Goal: Task Accomplishment & Management: Use online tool/utility

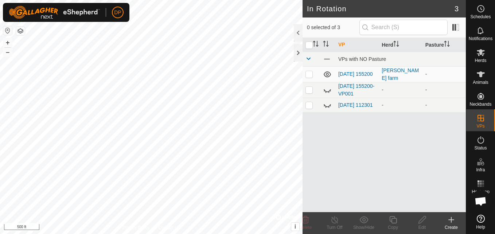
scroll to position [743, 0]
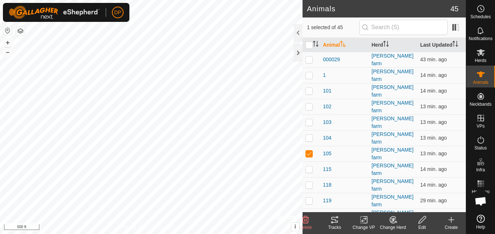
click at [332, 219] on icon at bounding box center [334, 220] width 7 height 6
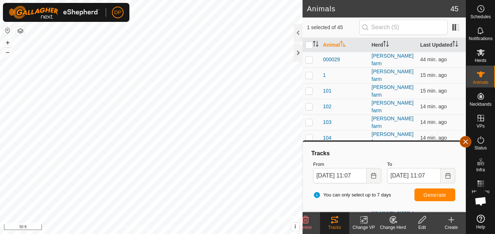
click at [461, 140] on button "button" at bounding box center [466, 142] width 12 height 12
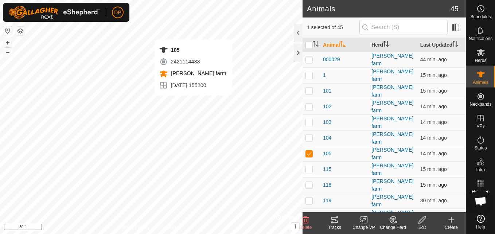
checkbox input "false"
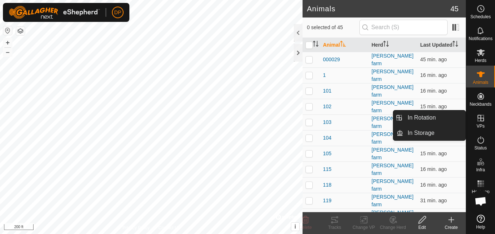
click at [480, 119] on icon at bounding box center [480, 118] width 9 height 9
click at [445, 118] on link "In Rotation" at bounding box center [434, 117] width 62 height 15
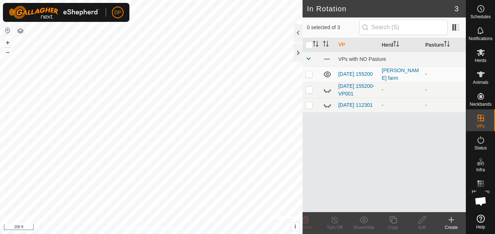
click at [309, 75] on p-checkbox at bounding box center [308, 74] width 7 height 6
checkbox input "true"
click at [335, 219] on icon at bounding box center [334, 219] width 9 height 9
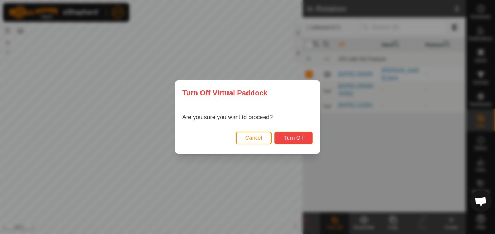
click at [297, 135] on span "Turn Off" at bounding box center [294, 138] width 20 height 6
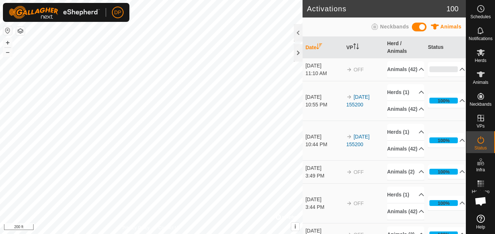
scroll to position [743, 0]
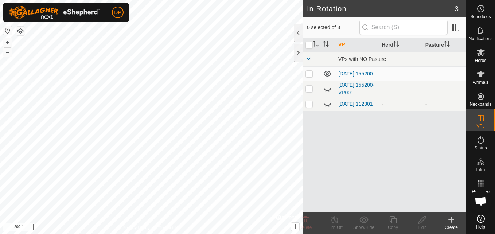
scroll to position [743, 0]
click at [327, 75] on icon at bounding box center [327, 74] width 7 height 6
click at [326, 105] on icon at bounding box center [327, 103] width 9 height 9
click at [309, 105] on p-checkbox at bounding box center [308, 104] width 7 height 6
checkbox input "true"
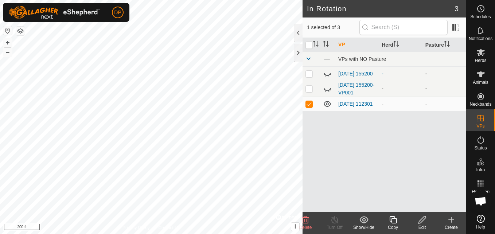
click at [422, 220] on icon at bounding box center [422, 219] width 9 height 9
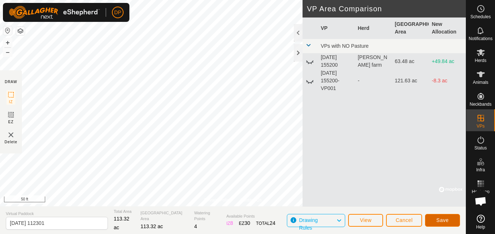
click at [437, 218] on span "Save" at bounding box center [442, 220] width 12 height 6
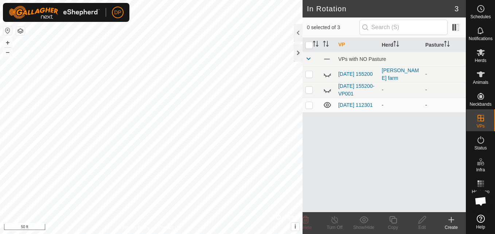
click at [326, 104] on icon at bounding box center [327, 105] width 9 height 9
click at [309, 107] on p-checkbox at bounding box center [308, 105] width 7 height 6
checkbox input "true"
click at [420, 217] on icon at bounding box center [422, 219] width 9 height 9
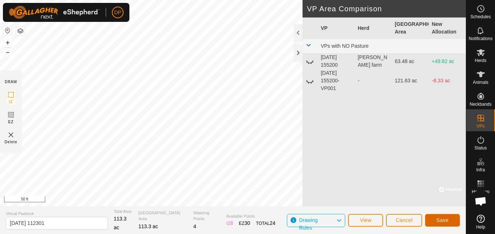
click at [434, 216] on button "Save" at bounding box center [442, 220] width 35 height 13
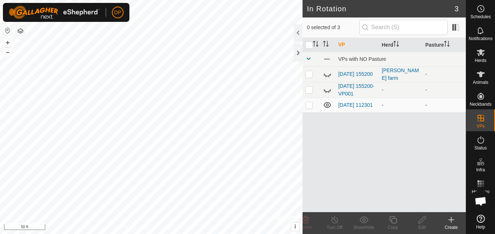
click at [307, 105] on p-checkbox at bounding box center [308, 105] width 7 height 6
checkbox input "true"
click at [479, 54] on icon at bounding box center [481, 52] width 8 height 7
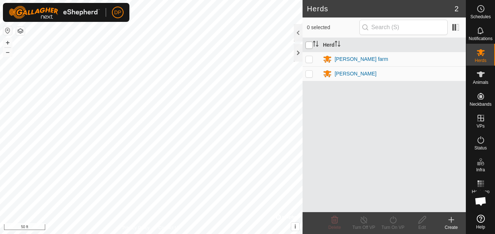
click at [309, 43] on input "checkbox" at bounding box center [308, 45] width 7 height 7
checkbox input "true"
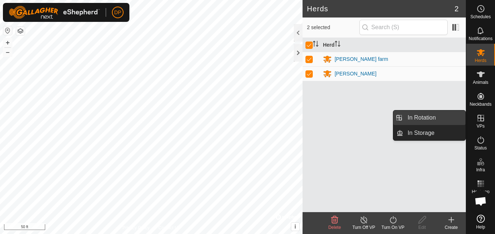
click at [448, 120] on link "In Rotation" at bounding box center [434, 117] width 62 height 15
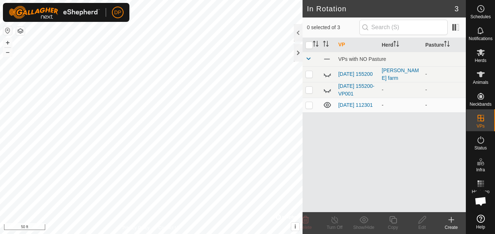
click at [306, 106] on p-checkbox at bounding box center [308, 105] width 7 height 6
checkbox input "true"
click at [329, 102] on icon at bounding box center [327, 105] width 9 height 9
click at [310, 45] on input "checkbox" at bounding box center [308, 45] width 7 height 7
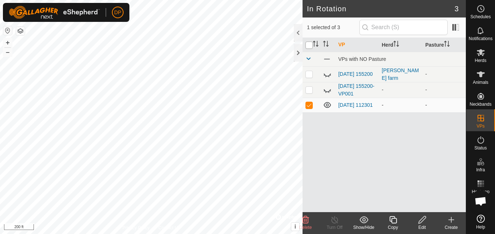
checkbox input "true"
click at [310, 45] on input "checkbox" at bounding box center [308, 45] width 7 height 7
checkbox input "false"
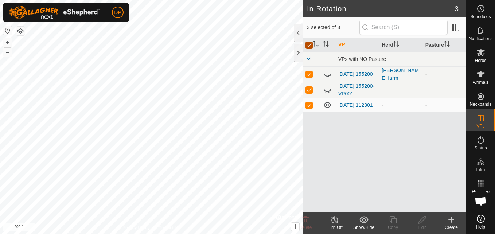
checkbox input "false"
click at [308, 106] on p-checkbox at bounding box center [308, 105] width 7 height 6
checkbox input "true"
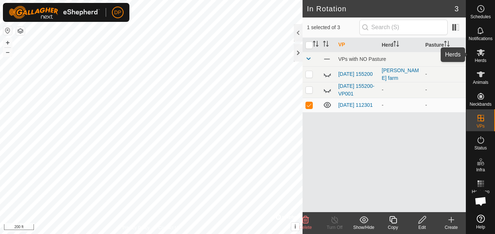
click at [482, 49] on icon at bounding box center [480, 52] width 9 height 9
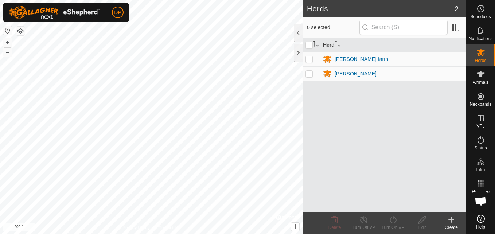
click at [309, 62] on p-checkbox at bounding box center [308, 59] width 7 height 6
checkbox input "true"
click at [392, 220] on icon at bounding box center [392, 219] width 9 height 9
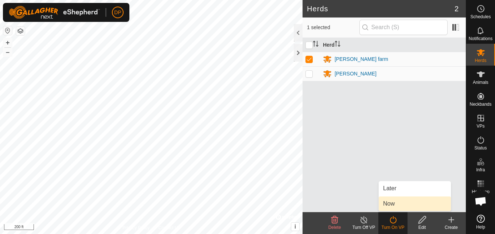
click at [399, 203] on link "Now" at bounding box center [415, 203] width 72 height 15
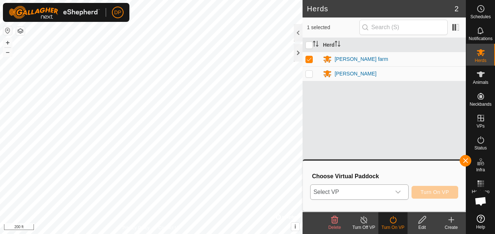
click at [401, 190] on icon "dropdown trigger" at bounding box center [398, 192] width 6 height 6
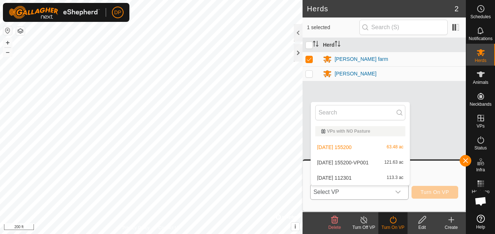
click at [391, 176] on li "2025-09-21 112301 113.3 ac" at bounding box center [360, 178] width 99 height 15
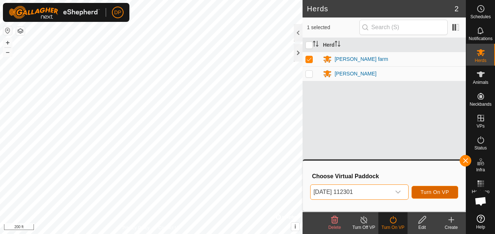
click at [447, 192] on span "Turn On VP" at bounding box center [435, 192] width 28 height 6
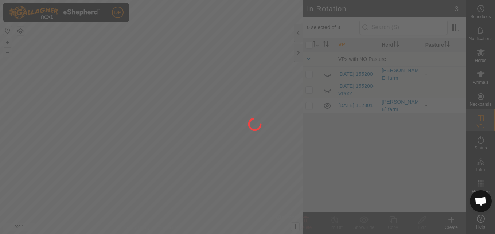
click at [138, 126] on div at bounding box center [247, 117] width 495 height 234
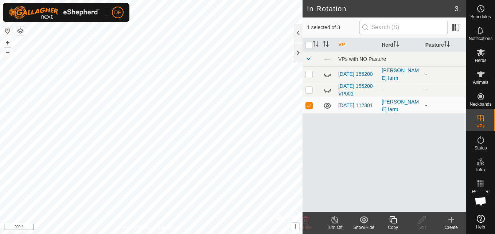
checkbox input "false"
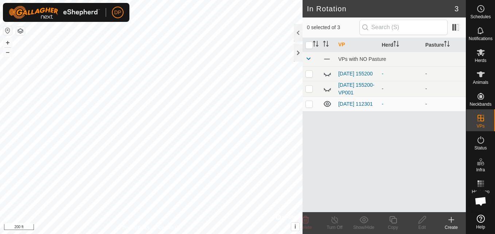
scroll to position [743, 0]
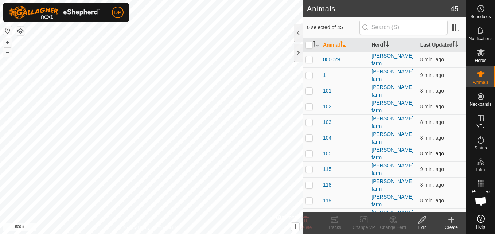
click at [308, 151] on p-checkbox at bounding box center [308, 154] width 7 height 6
checkbox input "false"
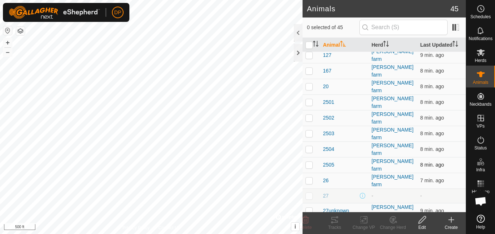
click at [311, 162] on p-checkbox at bounding box center [308, 165] width 7 height 6
checkbox input "false"
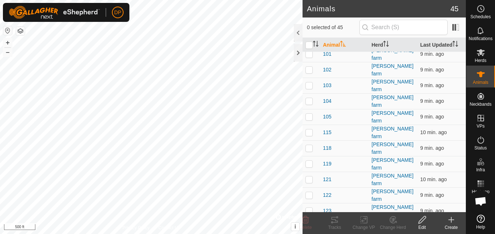
scroll to position [36, 0]
click at [295, 48] on div at bounding box center [298, 52] width 9 height 17
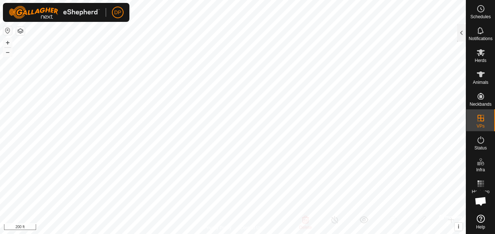
checkbox input "false"
